Goal: Book appointment/travel/reservation

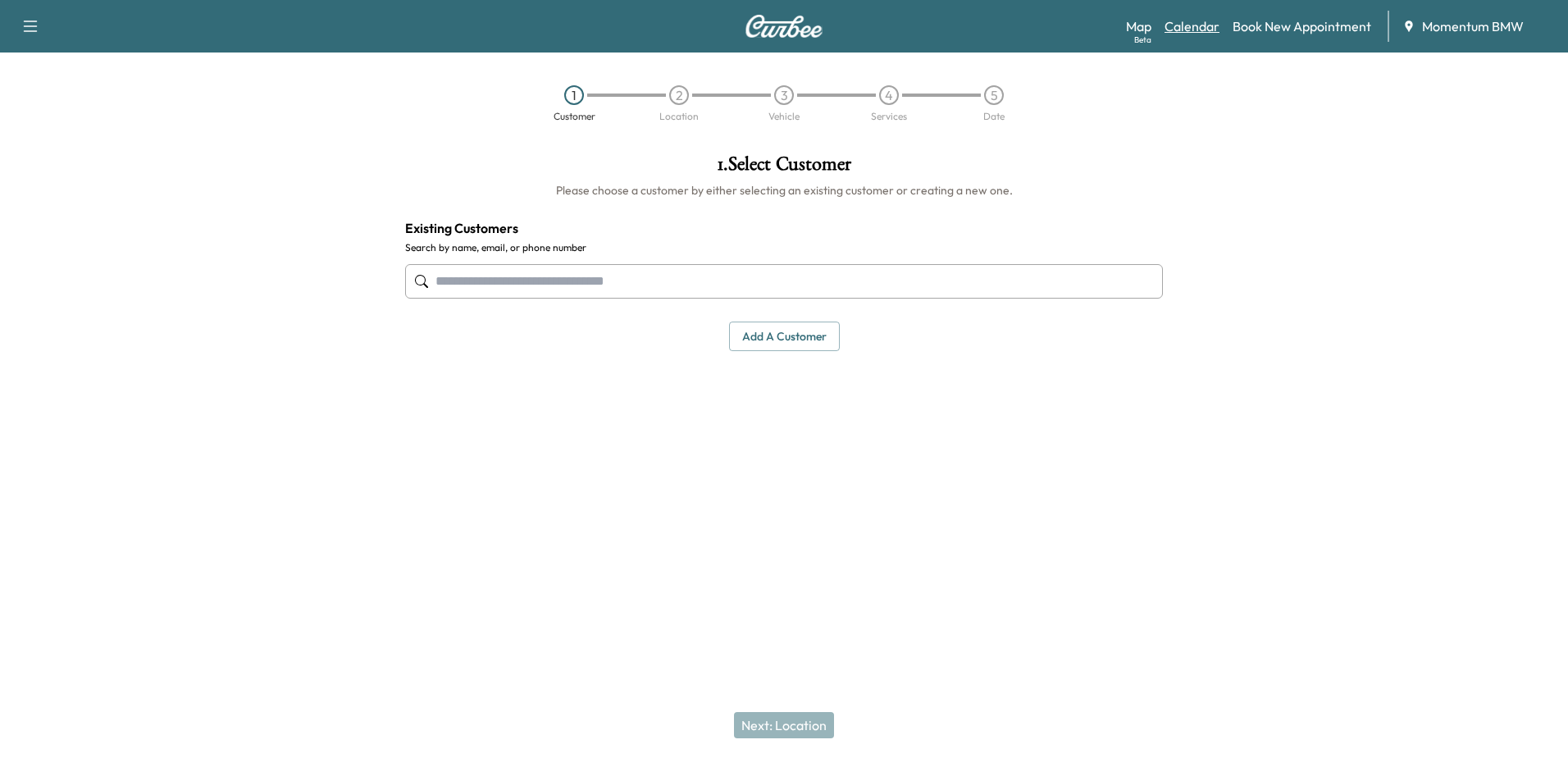
click at [1193, 27] on link "Calendar" at bounding box center [1191, 26] width 55 height 20
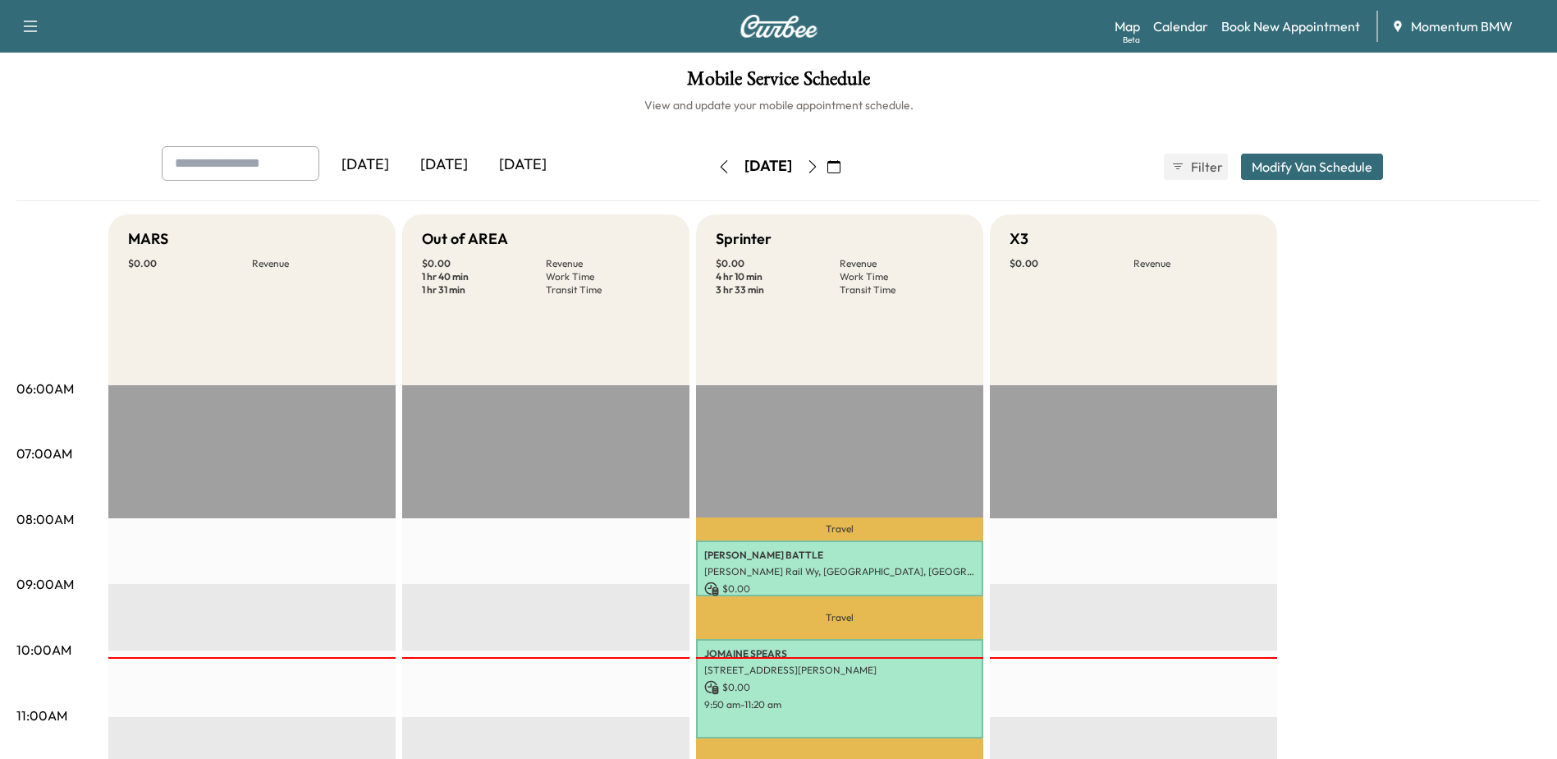
click at [819, 164] on icon "button" at bounding box center [812, 166] width 13 height 13
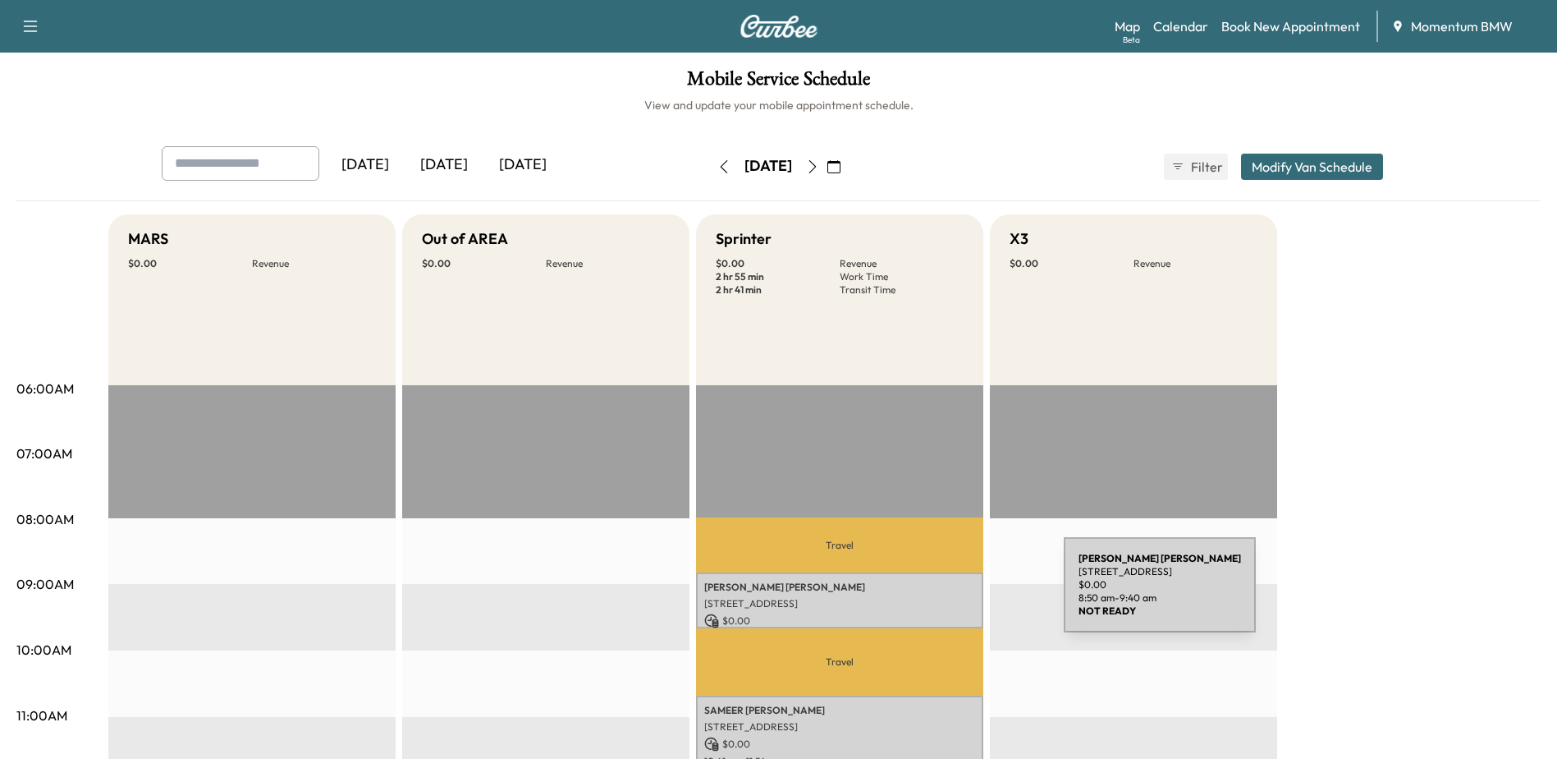
click at [941, 597] on p "[STREET_ADDRESS]" at bounding box center [839, 603] width 271 height 13
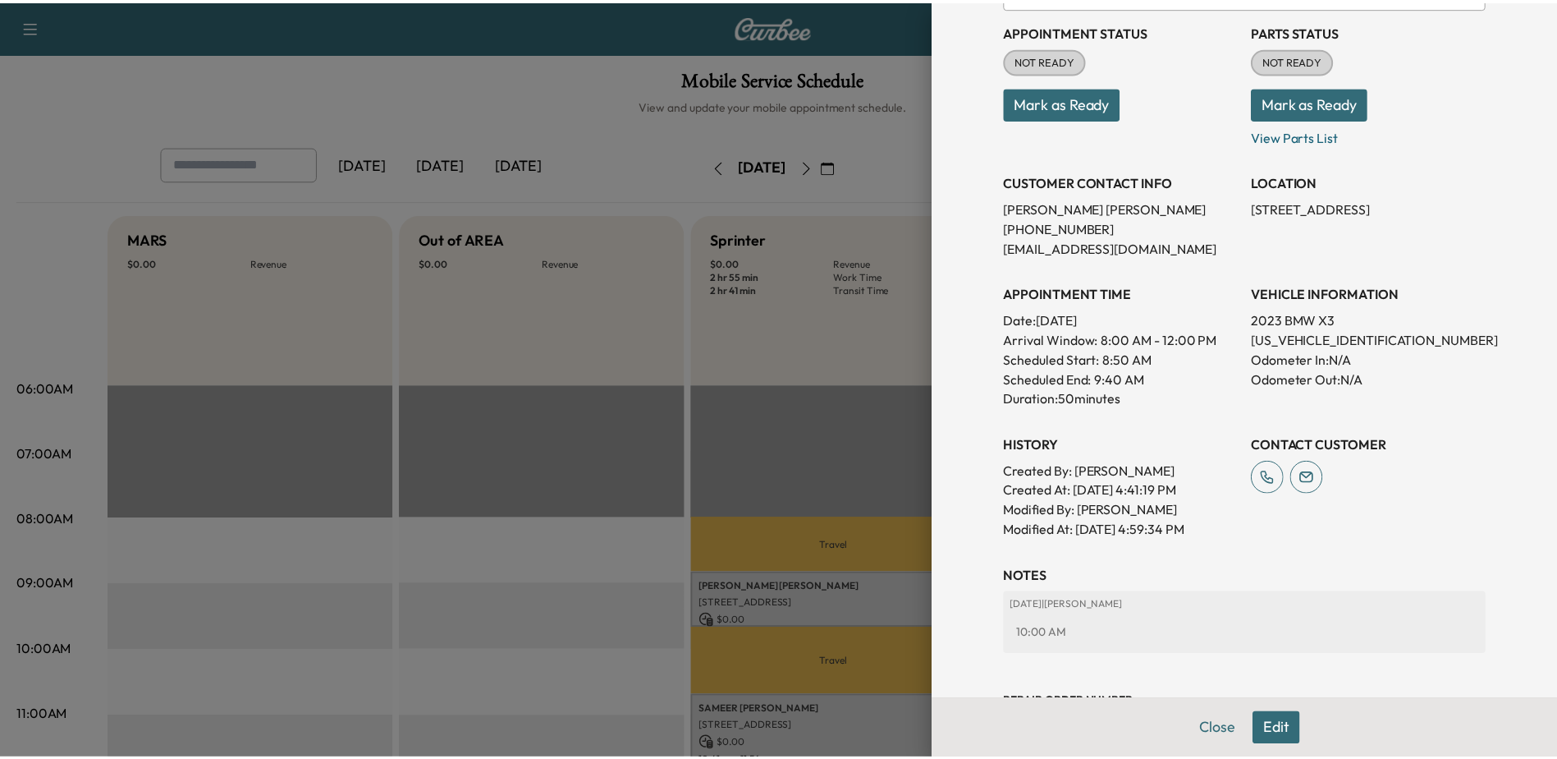
scroll to position [246, 0]
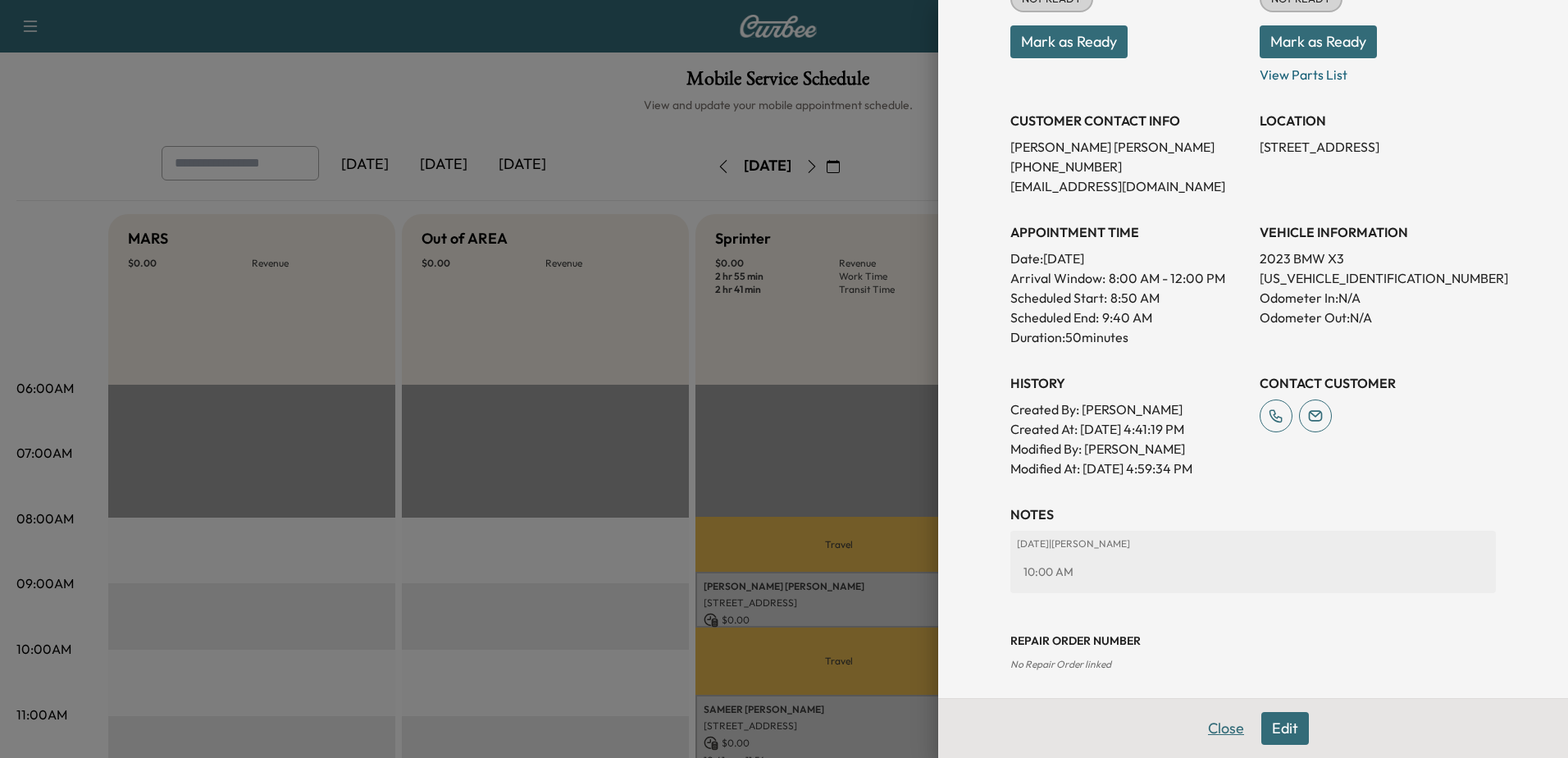
click at [1215, 727] on button "Close" at bounding box center [1225, 728] width 57 height 33
